Goal: Task Accomplishment & Management: Use online tool/utility

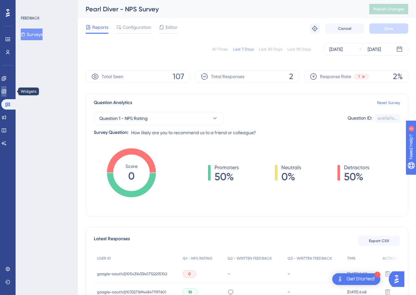
click at [6, 96] on link at bounding box center [3, 91] width 5 height 10
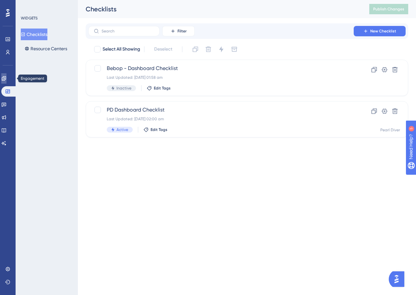
click at [6, 79] on icon at bounding box center [4, 78] width 4 height 4
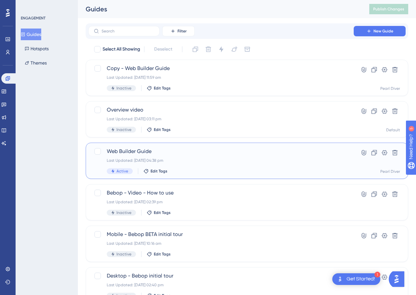
click at [189, 161] on div "Last Updated: [DATE] 04:38 pm" at bounding box center [221, 160] width 228 height 5
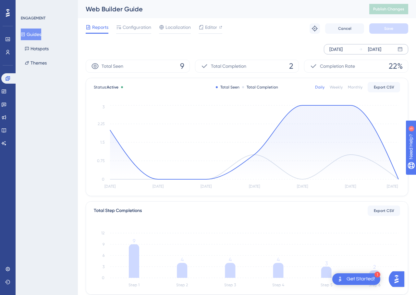
click at [336, 51] on div "[DATE]" at bounding box center [335, 49] width 13 height 8
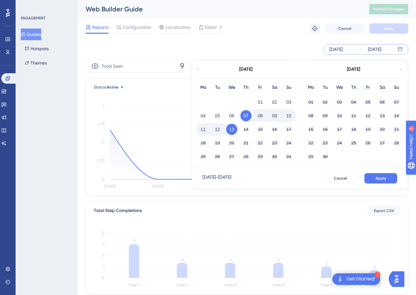
click at [227, 178] on div "[DATE] - [DATE]" at bounding box center [216, 178] width 29 height 10
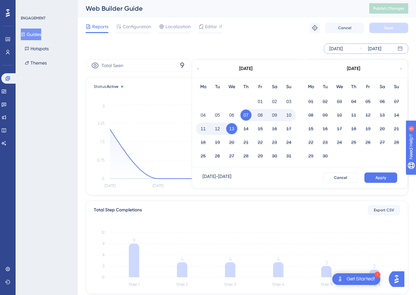
click at [335, 43] on div "[DATE] [DATE] [DATE] Mo Tu We Th Fr Sa Su 01 02 03 04 05 06 07 08 09 10 11 12 1…" at bounding box center [366, 48] width 84 height 10
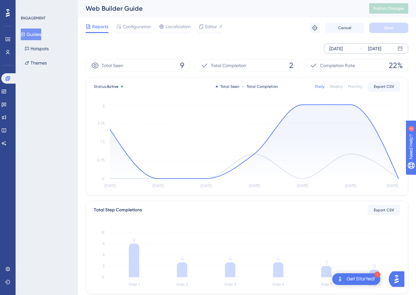
click at [335, 49] on div "[DATE]" at bounding box center [335, 49] width 13 height 8
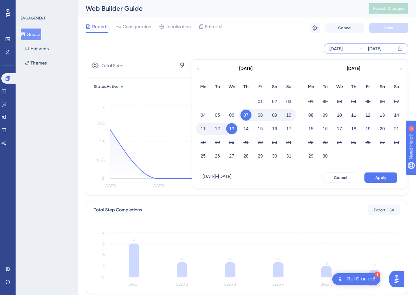
click at [255, 98] on div "01" at bounding box center [260, 101] width 14 height 12
click at [256, 98] on button "01" at bounding box center [260, 101] width 11 height 11
click at [198, 70] on icon at bounding box center [198, 69] width 4 height 6
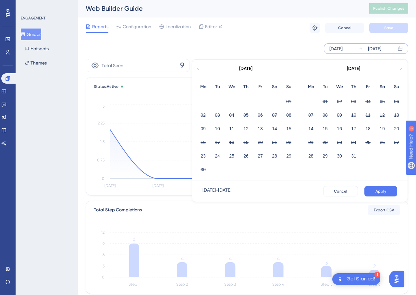
click at [198, 69] on icon at bounding box center [198, 69] width 4 height 6
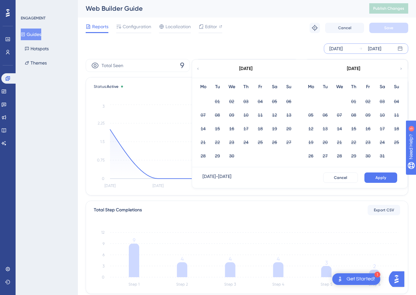
click at [400, 68] on icon at bounding box center [401, 69] width 4 height 6
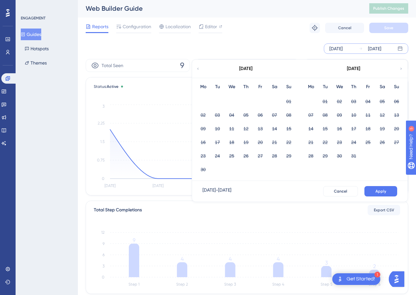
click at [400, 68] on icon at bounding box center [401, 69] width 4 height 6
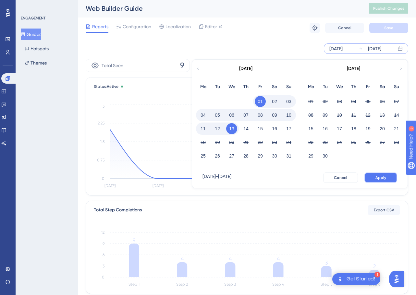
click at [381, 179] on span "Apply" at bounding box center [380, 177] width 11 height 5
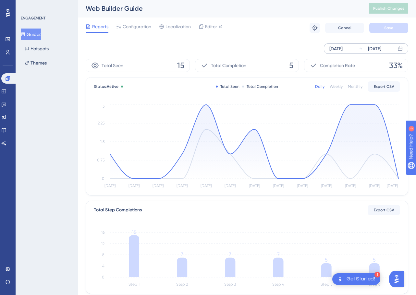
click at [343, 51] on div "[DATE]" at bounding box center [335, 49] width 13 height 8
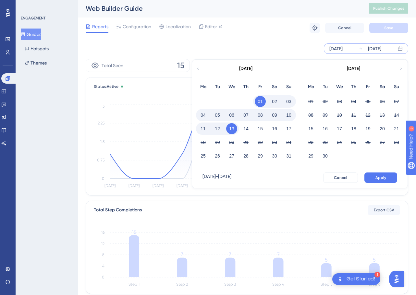
click at [199, 70] on icon at bounding box center [198, 69] width 4 height 6
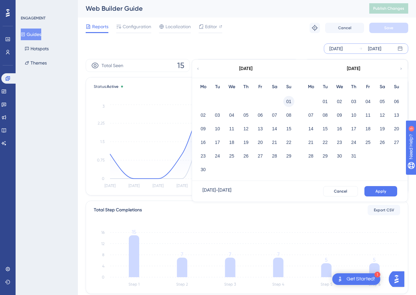
click at [284, 101] on button "01" at bounding box center [288, 101] width 11 height 11
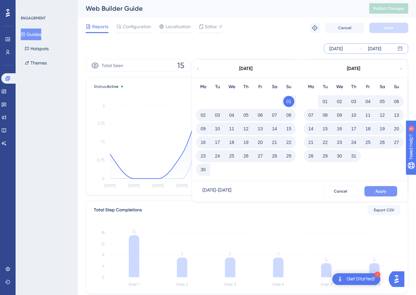
click at [377, 191] on span "Apply" at bounding box center [380, 191] width 11 height 5
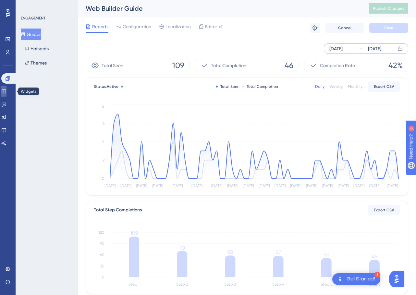
click at [6, 92] on icon at bounding box center [4, 92] width 4 height 4
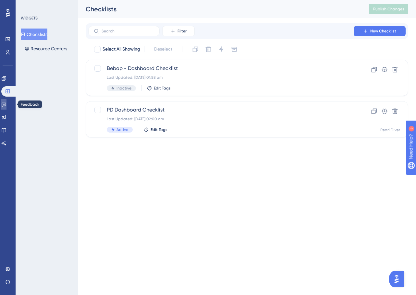
click at [6, 108] on link at bounding box center [3, 104] width 5 height 10
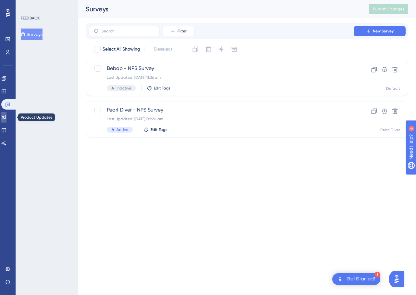
click at [6, 121] on link at bounding box center [3, 117] width 5 height 10
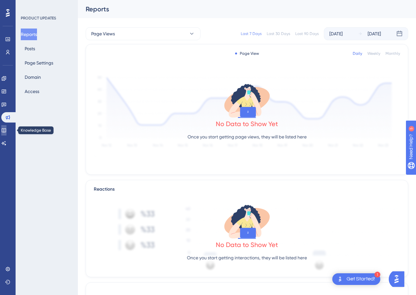
click at [6, 130] on icon at bounding box center [4, 130] width 4 height 4
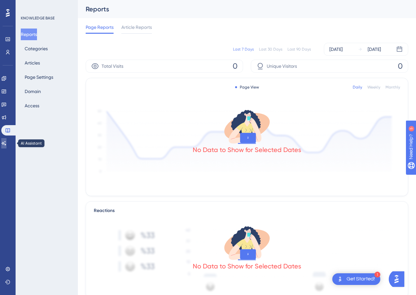
click at [6, 141] on icon at bounding box center [4, 143] width 5 height 4
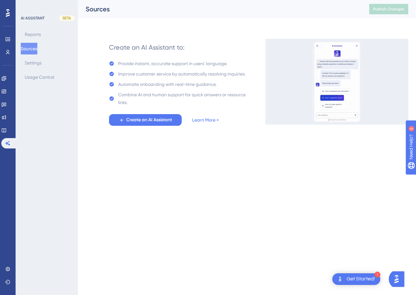
click at [182, 0] on html "1 Get Started! Performance Users Engagement Widgets Feedback Product Updates Kn…" at bounding box center [208, 0] width 416 height 0
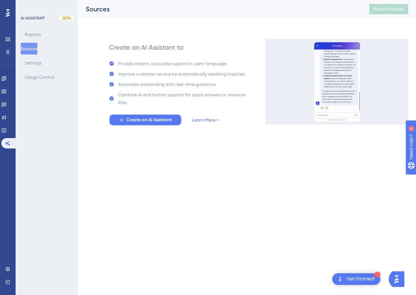
click at [153, 122] on span "Create an AI Assistant" at bounding box center [149, 120] width 46 height 8
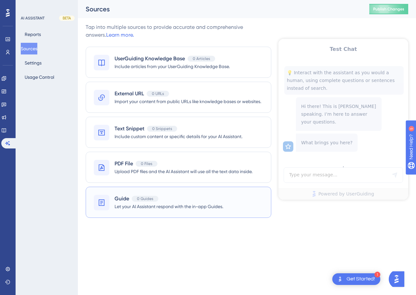
click at [184, 204] on span "Let your AI Assistant respond with the in-app Guides." at bounding box center [169, 207] width 109 height 8
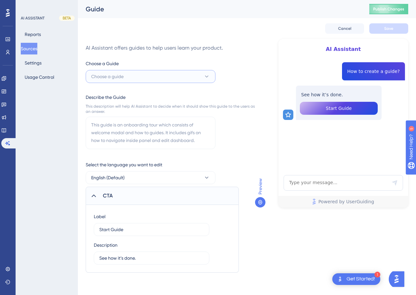
click at [118, 75] on span "Choose a guide" at bounding box center [107, 77] width 32 height 8
click at [118, 76] on span "Choose a guide" at bounding box center [107, 77] width 32 height 8
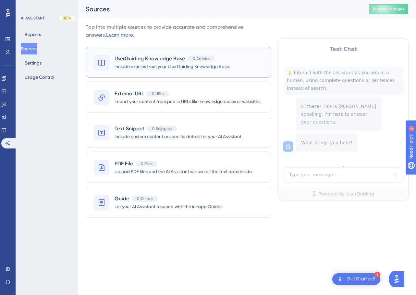
click at [144, 73] on div "UserGuiding Knowledge Base 0 Articles Include articles from your UserGuiding Kn…" at bounding box center [179, 62] width 186 height 31
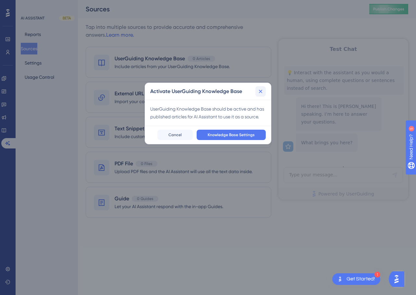
click at [256, 92] on button at bounding box center [260, 91] width 10 height 10
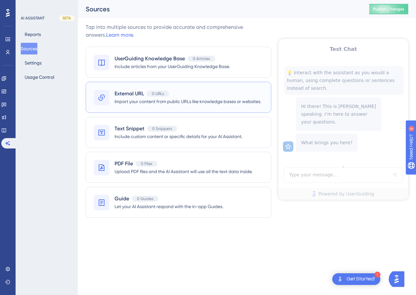
click at [129, 102] on span "Import your content from public URLs like knowledge bases or websites." at bounding box center [188, 102] width 147 height 8
